Goal: Task Accomplishment & Management: Complete application form

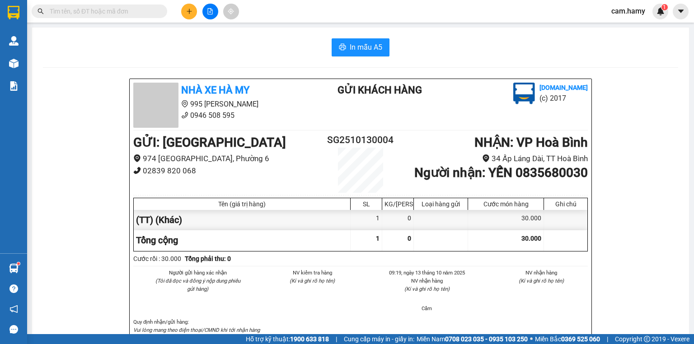
click at [188, 13] on icon "plus" at bounding box center [189, 11] width 6 height 6
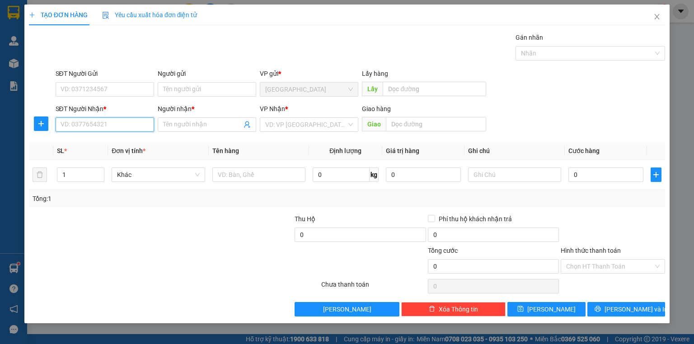
click at [102, 126] on input "SĐT Người Nhận *" at bounding box center [105, 125] width 99 height 14
click at [104, 143] on div "0865654244 - CÚC" at bounding box center [105, 142] width 88 height 10
type input "0865654244"
type input "CÚC"
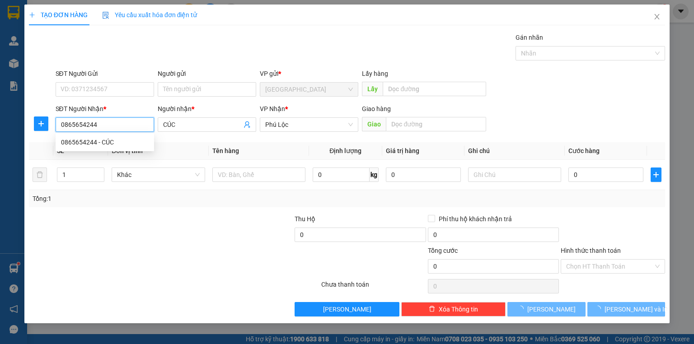
type input "110.000"
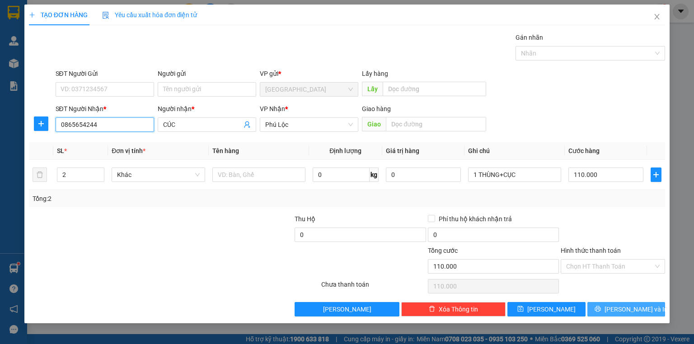
type input "0865654244"
click at [612, 305] on button "[PERSON_NAME] và In" at bounding box center [627, 309] width 78 height 14
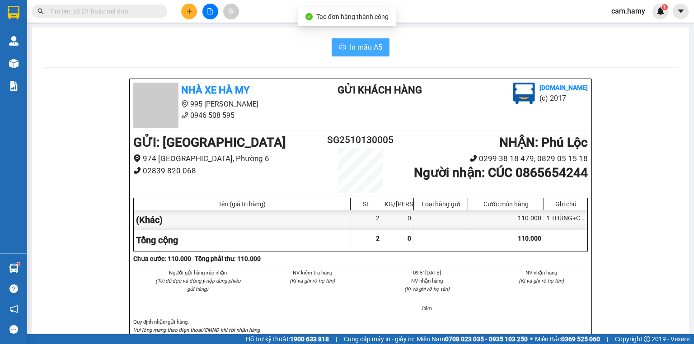
click at [370, 44] on span "In mẫu A5" at bounding box center [366, 47] width 33 height 11
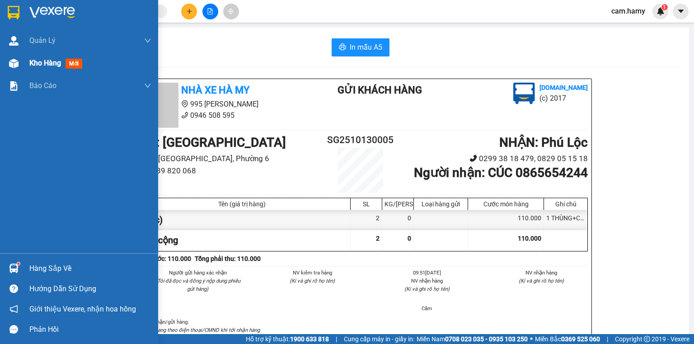
click at [13, 66] on img at bounding box center [13, 63] width 9 height 9
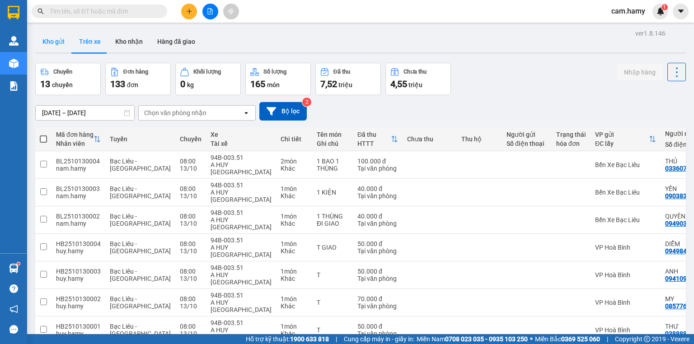
click at [54, 44] on button "Kho gửi" at bounding box center [53, 42] width 37 height 22
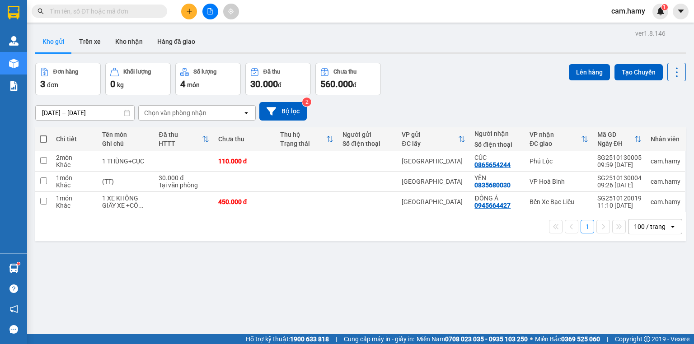
click at [191, 10] on icon "plus" at bounding box center [189, 11] width 6 height 6
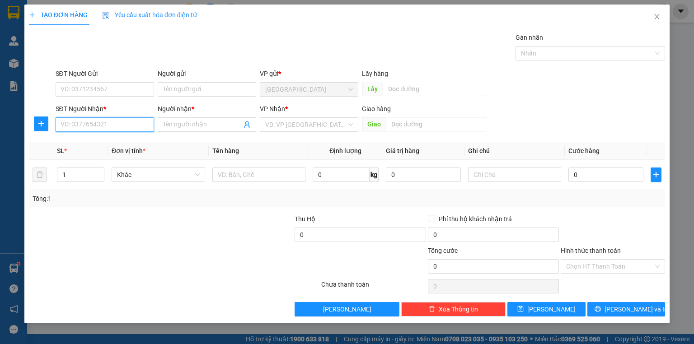
click at [122, 124] on input "SĐT Người Nhận *" at bounding box center [105, 125] width 99 height 14
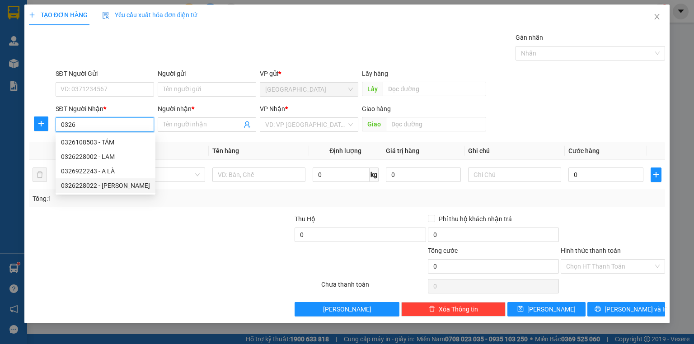
click at [110, 184] on div "0326228022 - [PERSON_NAME]" at bounding box center [105, 186] width 89 height 10
type input "0326228022"
type input "[PERSON_NAME]"
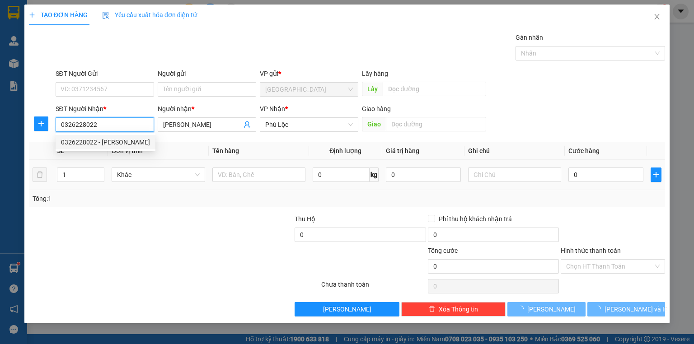
type input "60.000"
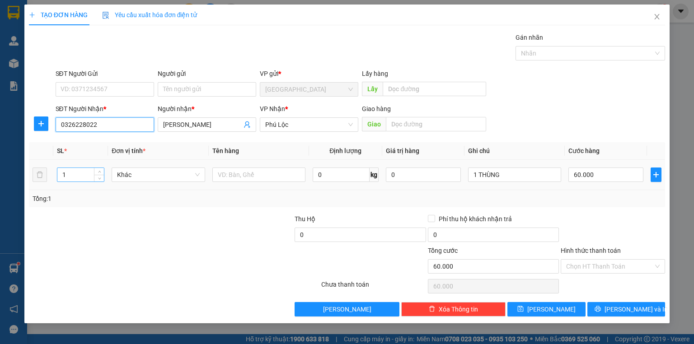
type input "0326228022"
click at [68, 174] on input "1" at bounding box center [80, 175] width 47 height 14
type input "2"
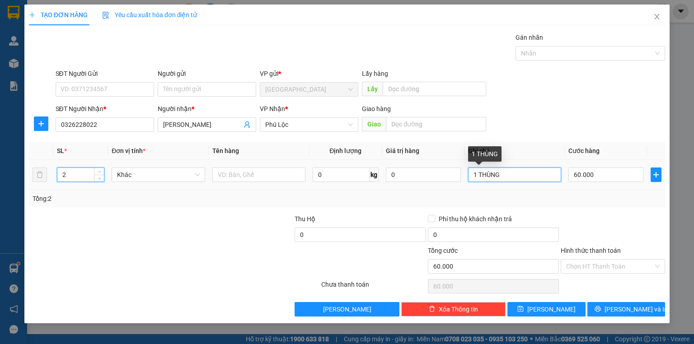
click at [505, 174] on input "1 THÙNG" at bounding box center [514, 175] width 93 height 14
type input "0"
type input "1"
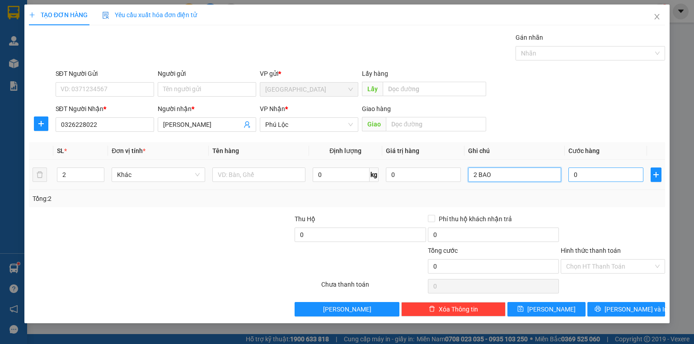
type input "2 BAO"
click at [605, 179] on input "0" at bounding box center [606, 175] width 75 height 14
type input "1"
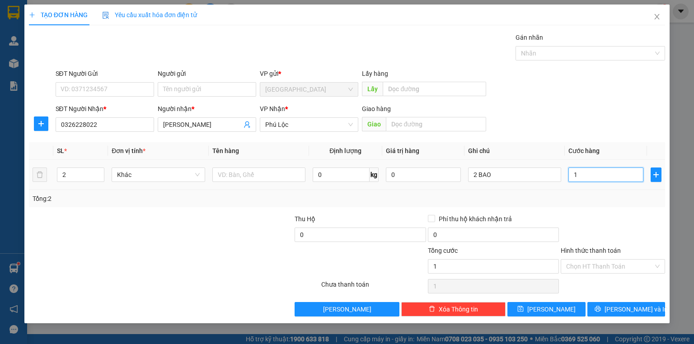
type input "10"
type input "100"
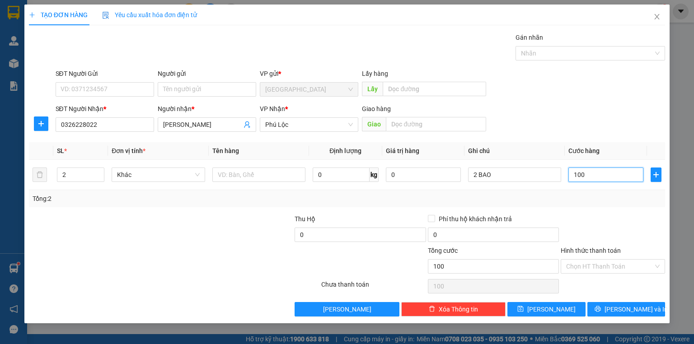
type input "100"
click at [591, 227] on div at bounding box center [613, 230] width 106 height 32
type input "100.000"
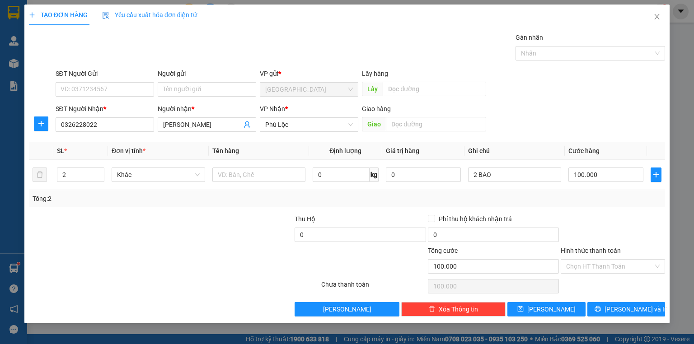
click at [598, 221] on div at bounding box center [613, 230] width 106 height 32
click at [617, 308] on button "[PERSON_NAME] và In" at bounding box center [627, 309] width 78 height 14
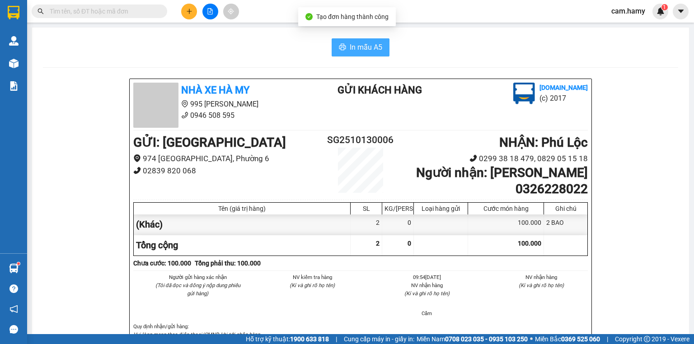
click at [359, 42] on span "In mẫu A5" at bounding box center [366, 47] width 33 height 11
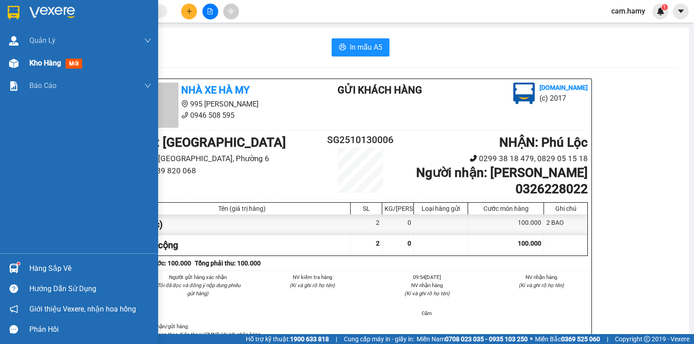
click at [32, 63] on span "Kho hàng" at bounding box center [45, 63] width 32 height 9
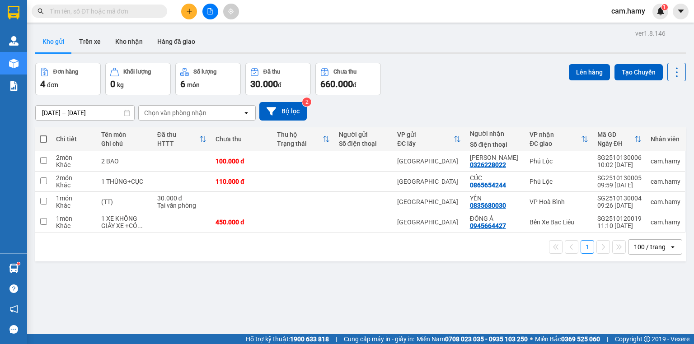
click at [65, 43] on button "Kho gửi" at bounding box center [53, 42] width 37 height 22
click at [189, 9] on icon "plus" at bounding box center [189, 11] width 0 height 5
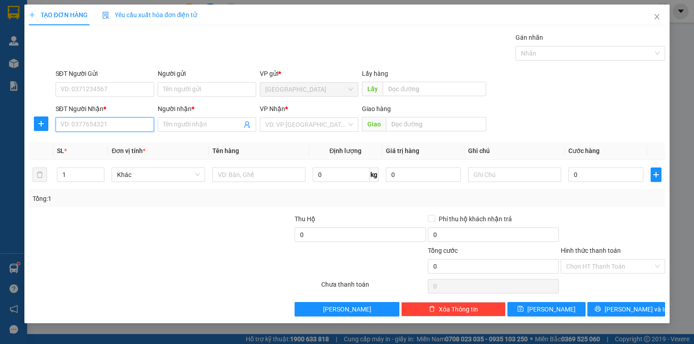
click at [135, 128] on input "SĐT Người Nhận *" at bounding box center [105, 125] width 99 height 14
type input "0917677560"
click at [111, 151] on th "Đơn vị tính *" at bounding box center [158, 151] width 100 height 18
click at [182, 126] on input "Người nhận *" at bounding box center [202, 125] width 79 height 10
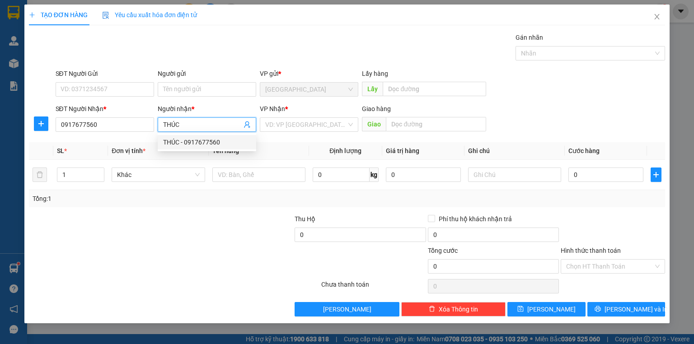
click at [240, 141] on div "THÚC - 0917677560" at bounding box center [207, 142] width 88 height 10
type input "THÚC"
click at [282, 125] on input "search" at bounding box center [305, 125] width 81 height 14
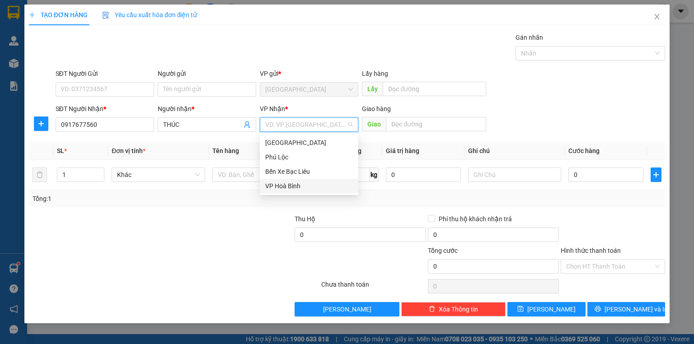
click at [300, 186] on div "VP Hoà Bình" at bounding box center [309, 186] width 88 height 10
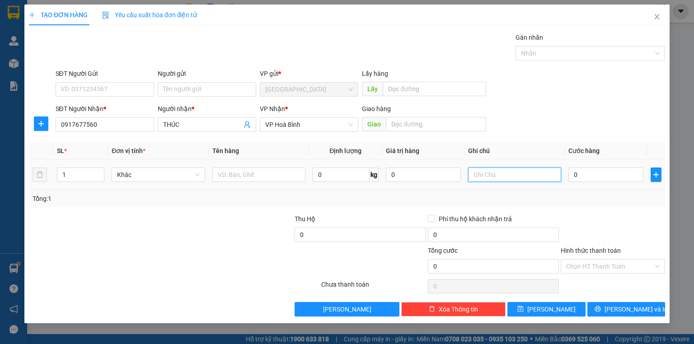
click at [503, 175] on input "text" at bounding box center [514, 175] width 93 height 14
type input "1 KIỆN"
click at [586, 171] on input "0" at bounding box center [606, 175] width 75 height 14
click at [582, 176] on input "0" at bounding box center [606, 175] width 75 height 14
type input "4"
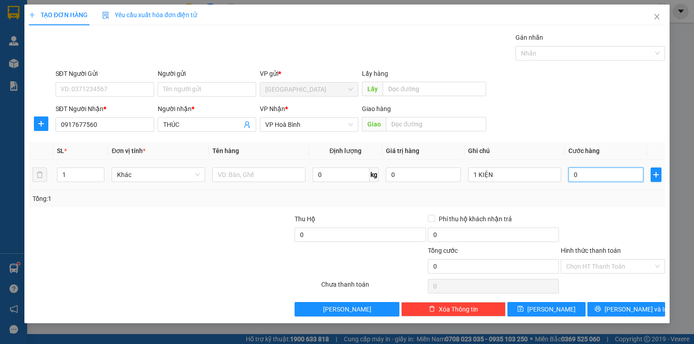
type input "4"
type input "0"
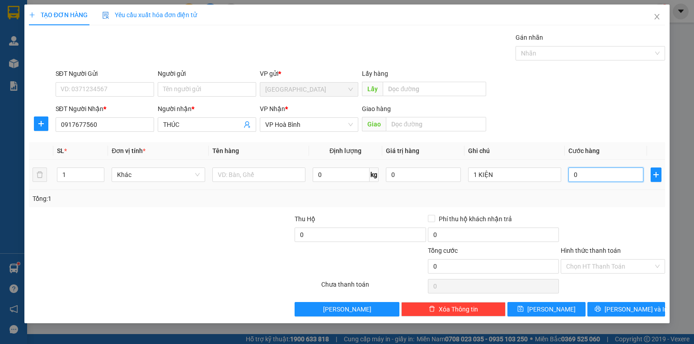
type input "05"
type input "5"
type input "050"
type input "50"
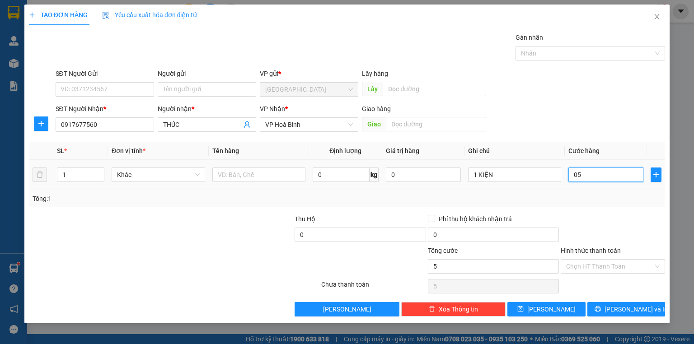
type input "50"
click at [574, 194] on div "Tổng: 1" at bounding box center [347, 199] width 629 height 10
click at [606, 306] on button "[PERSON_NAME] và In" at bounding box center [627, 309] width 78 height 14
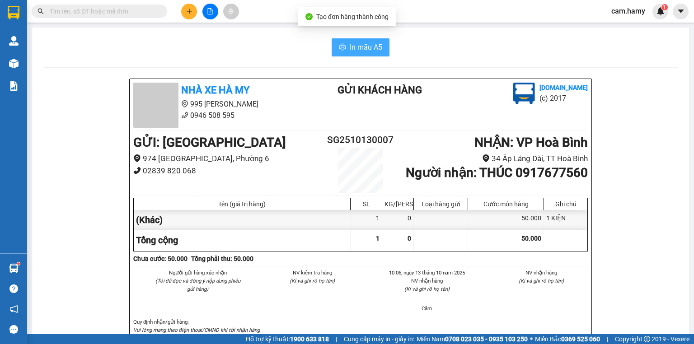
click at [368, 48] on span "In mẫu A5" at bounding box center [366, 47] width 33 height 11
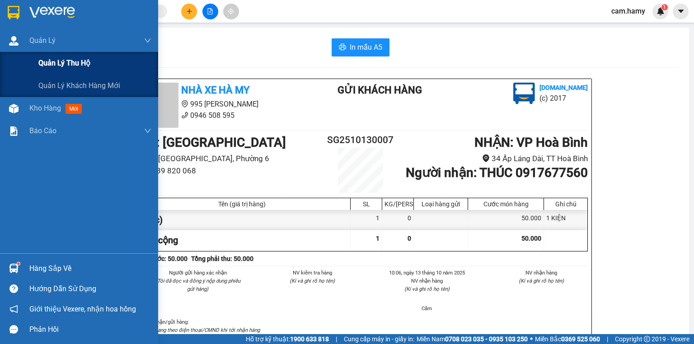
click at [40, 65] on span "Quản lý thu hộ" at bounding box center [64, 62] width 52 height 11
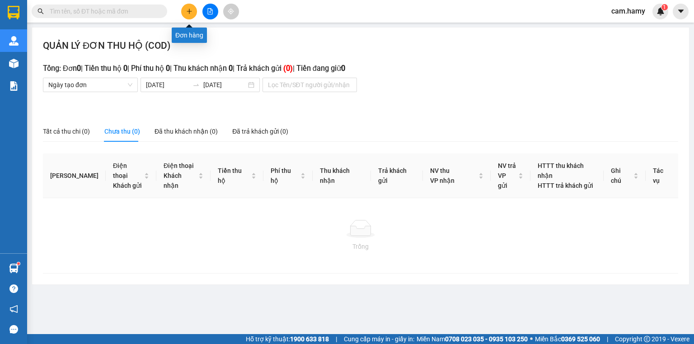
click at [191, 9] on icon "plus" at bounding box center [189, 11] width 6 height 6
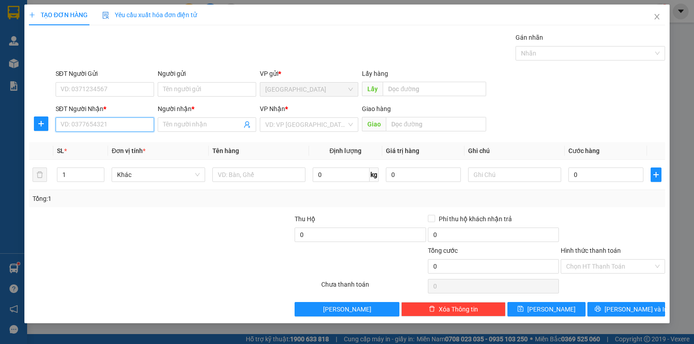
click at [80, 124] on input "SĐT Người Nhận *" at bounding box center [105, 125] width 99 height 14
click at [83, 120] on input "08399684" at bounding box center [105, 125] width 99 height 14
click at [96, 143] on div "0839988456 - CHỊ [PERSON_NAME]" at bounding box center [111, 142] width 101 height 10
type input "0839988456"
type input "CHỊ [PERSON_NAME]"
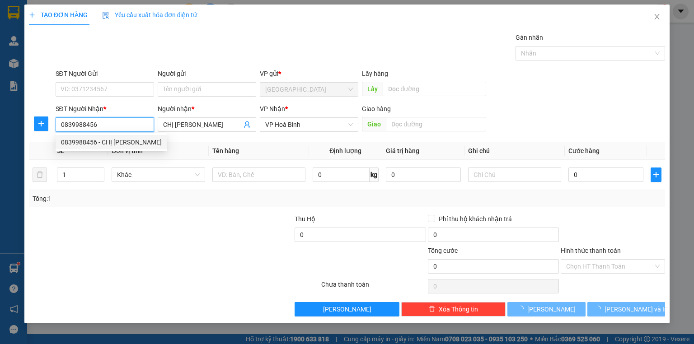
type input "50.000"
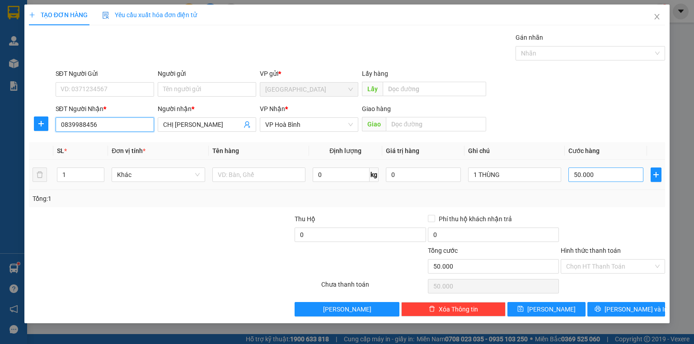
type input "0839988456"
click at [600, 177] on input "50.000" at bounding box center [606, 175] width 75 height 14
type input "0"
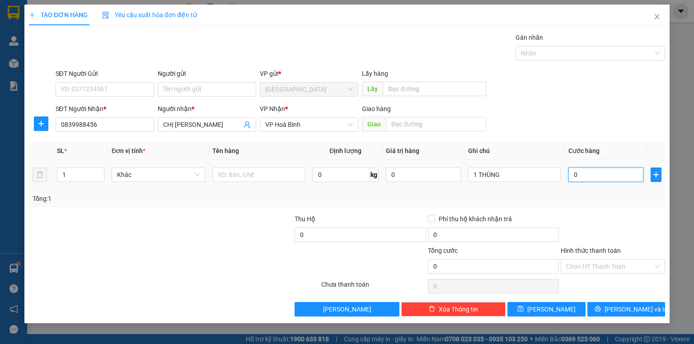
type input "6"
type input "06"
type input "60"
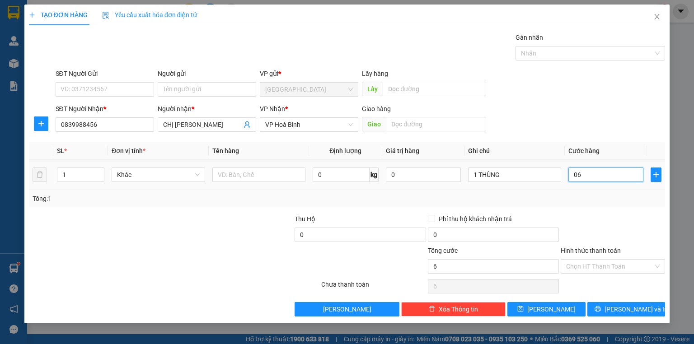
type input "060"
click at [608, 311] on button "[PERSON_NAME] và In" at bounding box center [627, 309] width 78 height 14
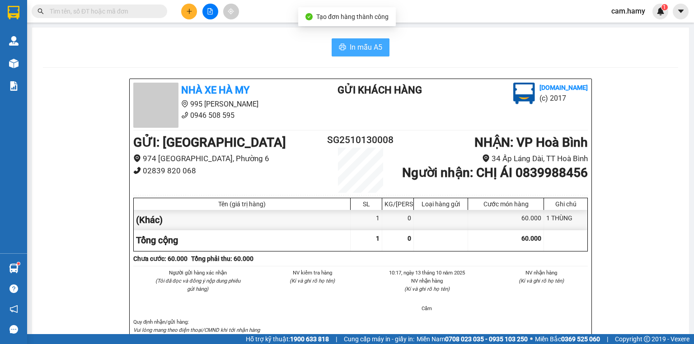
click at [349, 41] on button "In mẫu A5" at bounding box center [361, 47] width 58 height 18
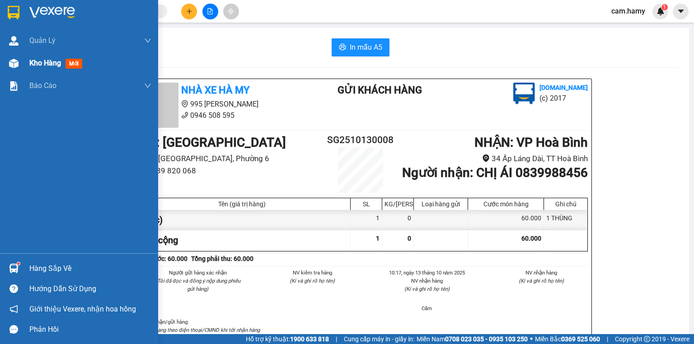
click at [47, 66] on span "Kho hàng" at bounding box center [45, 63] width 32 height 9
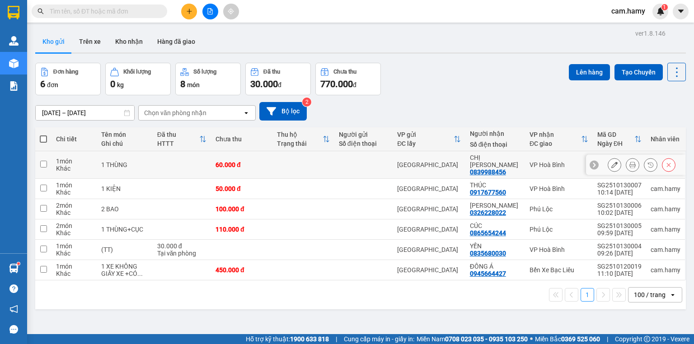
click at [44, 161] on input "checkbox" at bounding box center [43, 164] width 7 height 7
checkbox input "true"
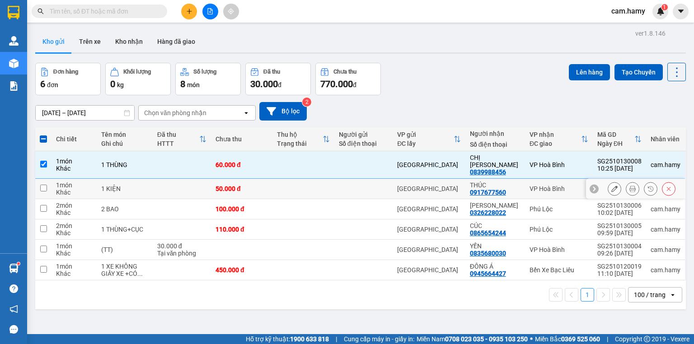
click at [41, 185] on input "checkbox" at bounding box center [43, 188] width 7 height 7
checkbox input "true"
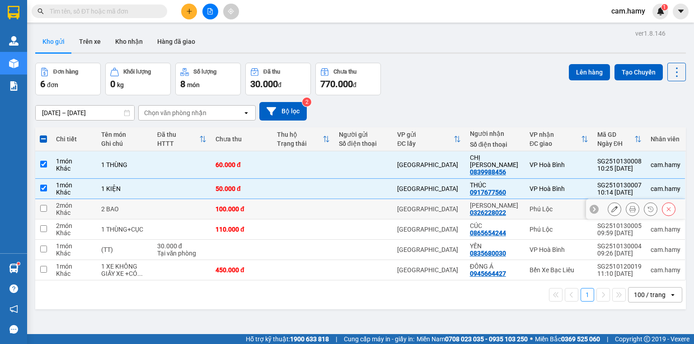
click at [45, 205] on input "checkbox" at bounding box center [43, 208] width 7 height 7
checkbox input "true"
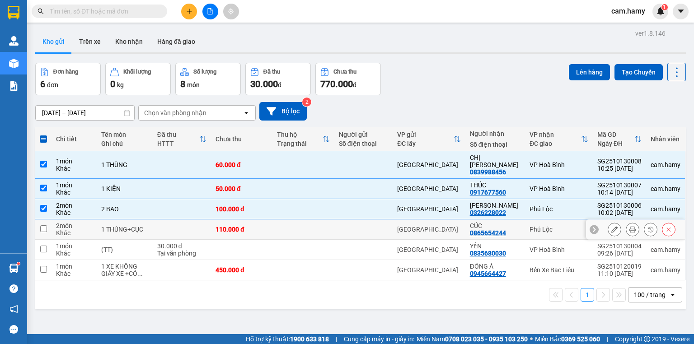
click at [42, 226] on input "checkbox" at bounding box center [43, 229] width 7 height 7
checkbox input "true"
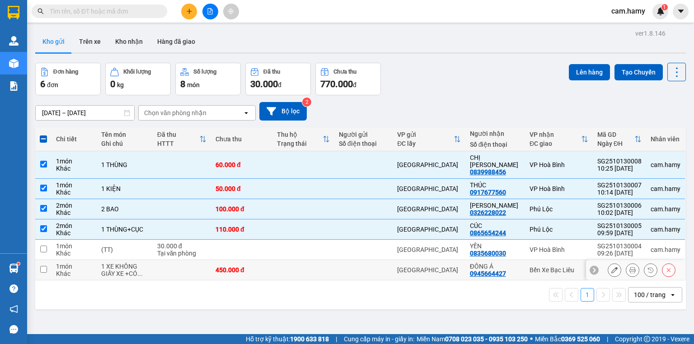
click at [44, 266] on input "checkbox" at bounding box center [43, 269] width 7 height 7
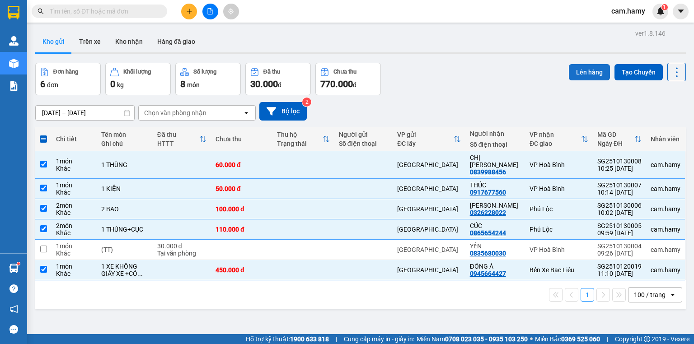
click at [585, 70] on button "Lên hàng" at bounding box center [589, 72] width 41 height 16
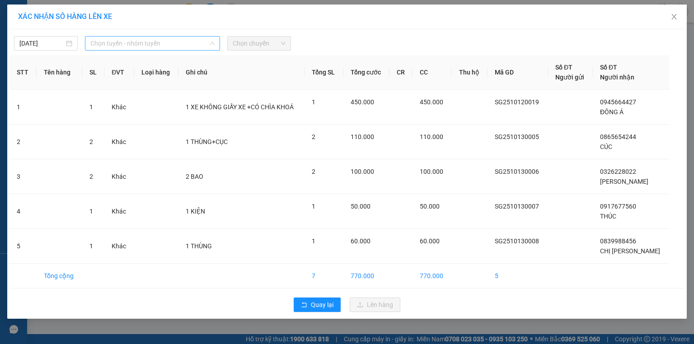
click at [203, 43] on span "Chọn tuyến - nhóm tuyến" at bounding box center [152, 44] width 124 height 14
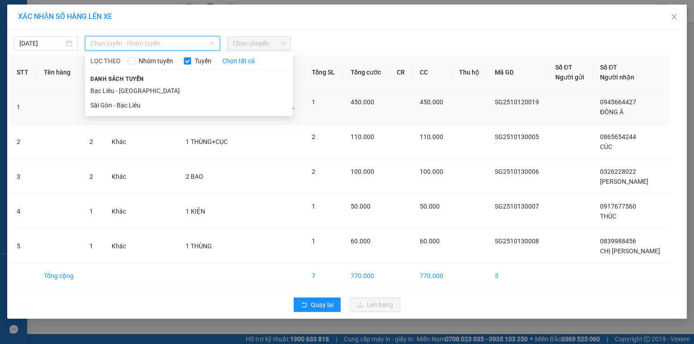
click at [122, 107] on li "Sài Gòn - Bạc Liêu" at bounding box center [189, 105] width 208 height 14
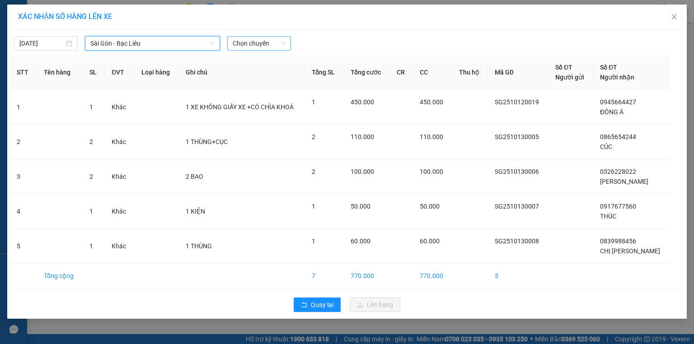
click at [243, 43] on span "Chọn chuyến" at bounding box center [259, 44] width 53 height 14
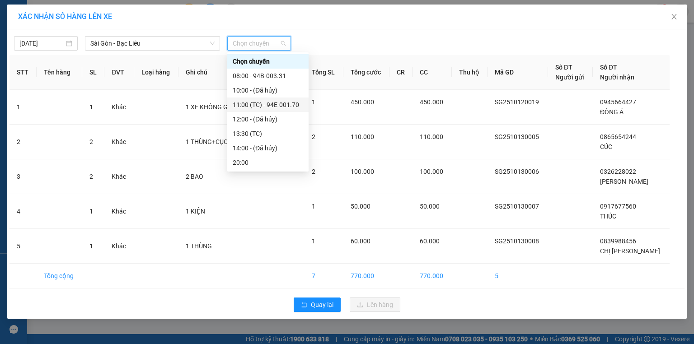
click at [283, 105] on div "11:00 (TC) - 94E-001.70" at bounding box center [268, 105] width 71 height 10
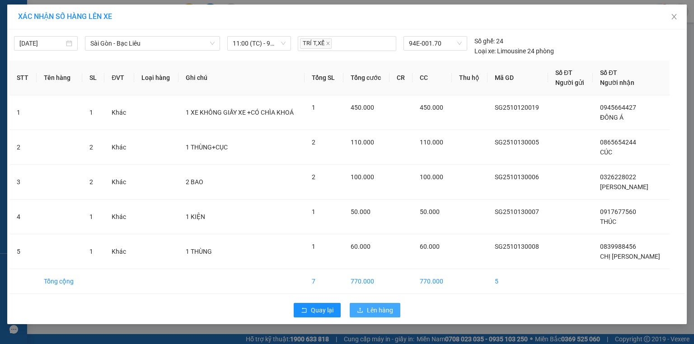
click at [370, 311] on span "Lên hàng" at bounding box center [380, 311] width 26 height 10
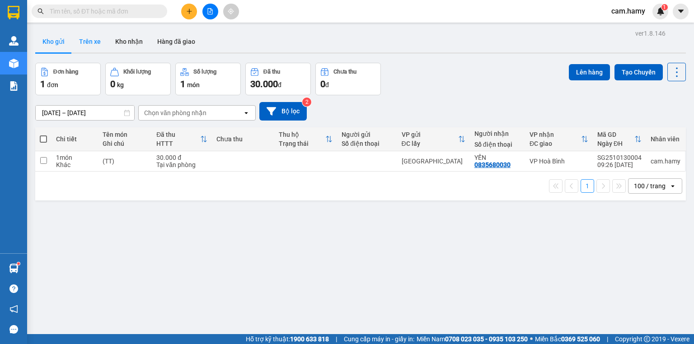
click at [95, 42] on button "Trên xe" at bounding box center [90, 42] width 36 height 22
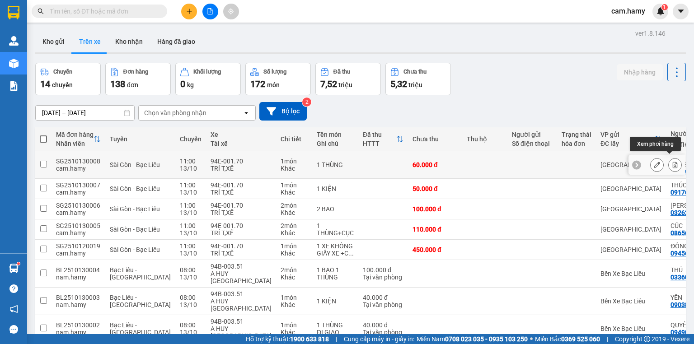
click at [672, 162] on icon at bounding box center [675, 165] width 6 height 6
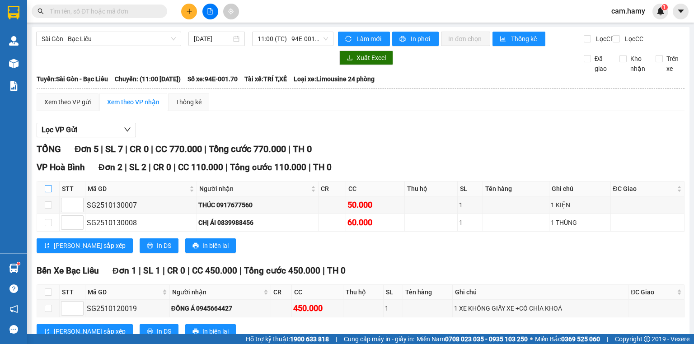
click at [46, 193] on input "checkbox" at bounding box center [48, 188] width 7 height 7
checkbox input "true"
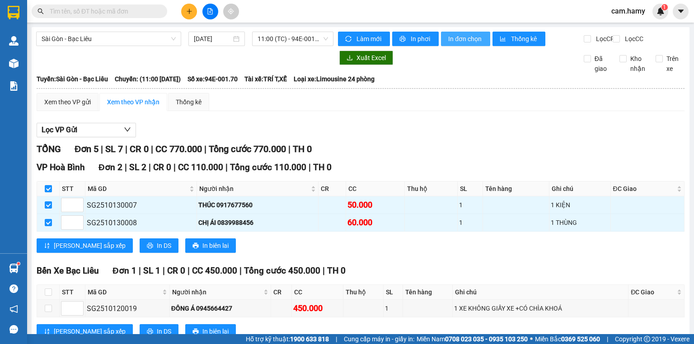
click at [461, 34] on span "In đơn chọn" at bounding box center [465, 39] width 35 height 10
click at [48, 185] on input "checkbox" at bounding box center [48, 188] width 7 height 7
checkbox input "false"
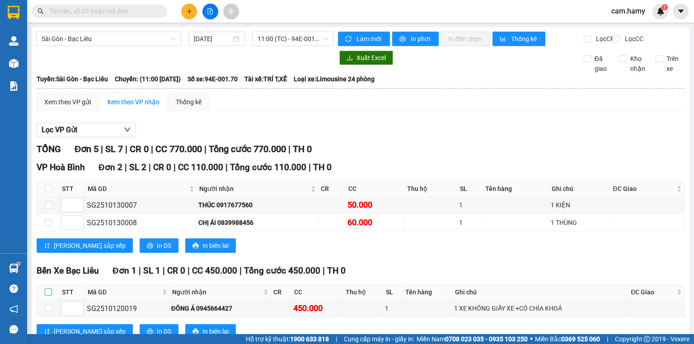
click at [49, 289] on input "checkbox" at bounding box center [48, 292] width 7 height 7
checkbox input "true"
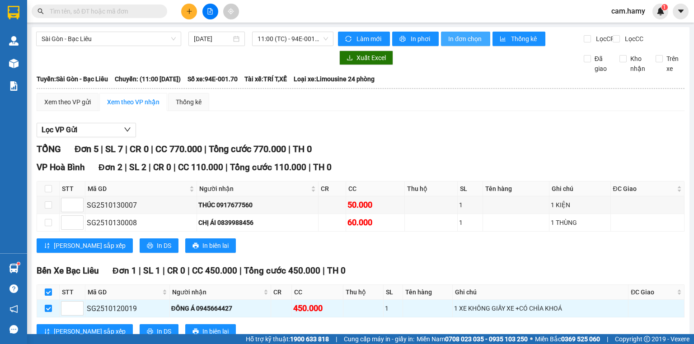
click at [460, 40] on span "In đơn chọn" at bounding box center [465, 39] width 35 height 10
click at [48, 289] on input "checkbox" at bounding box center [48, 292] width 7 height 7
checkbox input "false"
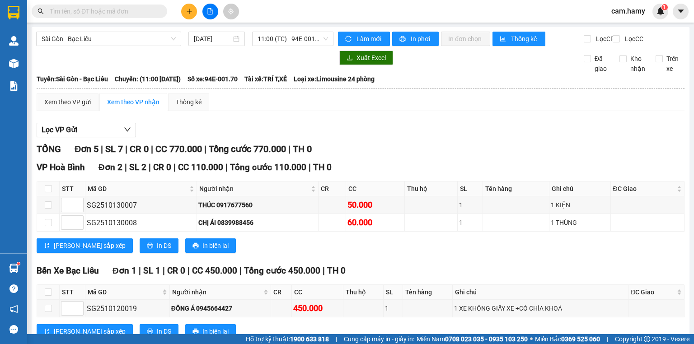
checkbox input "true"
click at [457, 41] on span "In đơn chọn" at bounding box center [465, 39] width 35 height 10
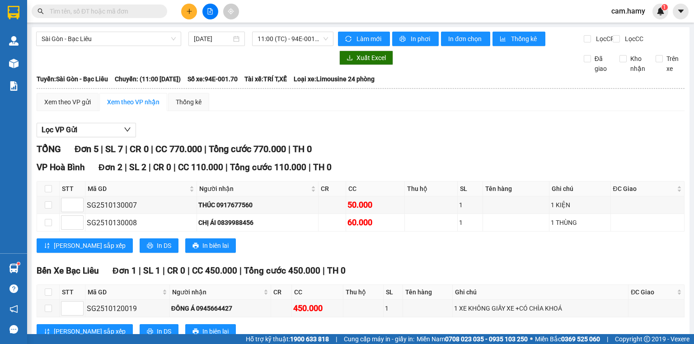
checkbox input "false"
